Goal: Task Accomplishment & Management: Manage account settings

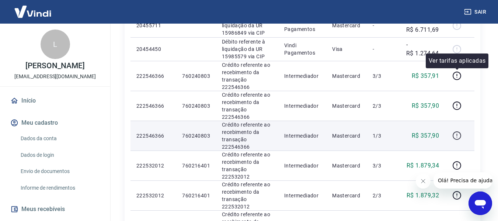
scroll to position [258, 0]
